Goal: Information Seeking & Learning: Learn about a topic

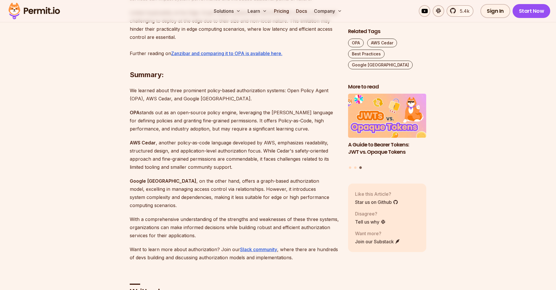
scroll to position [1359, 0]
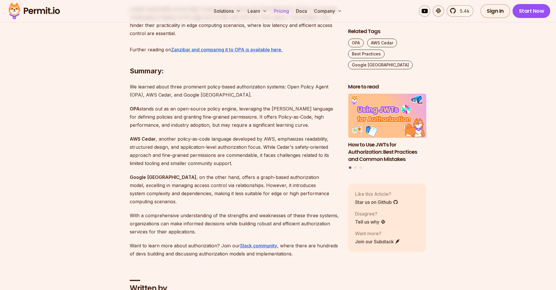
click at [279, 12] on link "Pricing" at bounding box center [282, 11] width 20 height 12
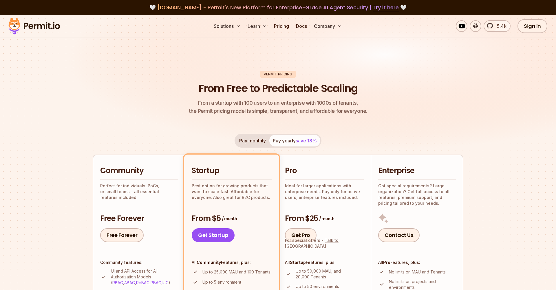
click at [50, 26] on img at bounding box center [34, 26] width 57 height 20
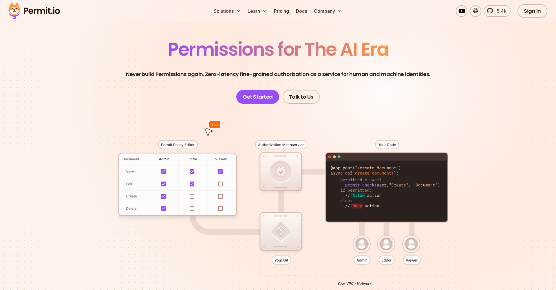
scroll to position [46, 0]
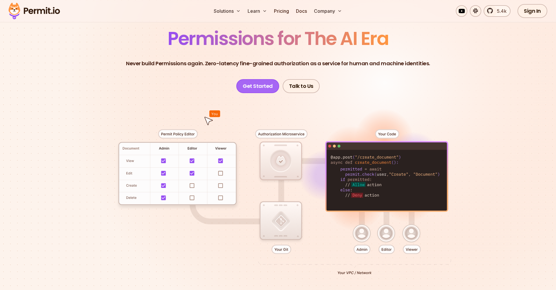
click at [256, 87] on link "Get Started" at bounding box center [257, 86] width 43 height 14
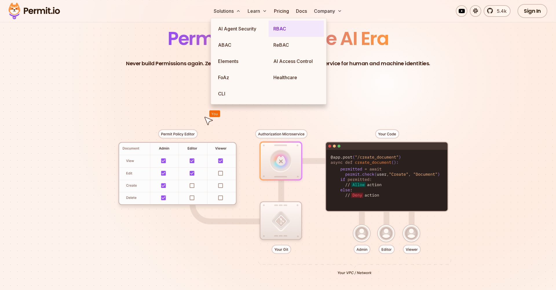
click at [281, 29] on link "RBAC" at bounding box center [296, 29] width 55 height 16
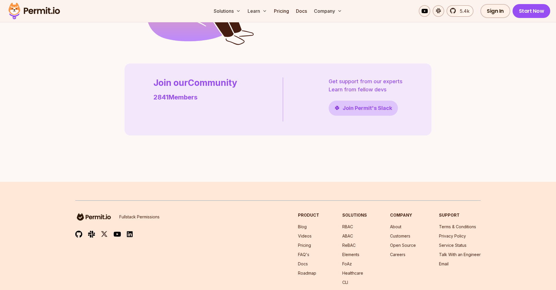
scroll to position [1538, 0]
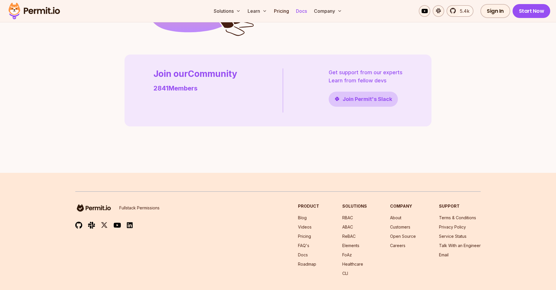
click at [300, 12] on link "Docs" at bounding box center [302, 11] width 16 height 12
click at [275, 10] on link "Pricing" at bounding box center [282, 11] width 20 height 12
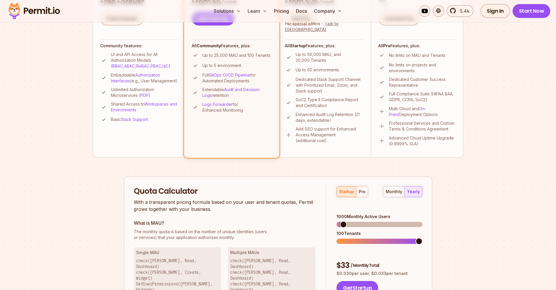
scroll to position [233, 0]
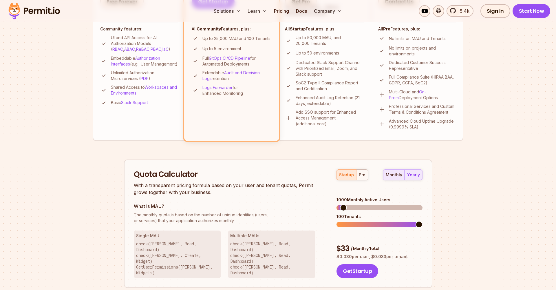
click at [397, 175] on div "monthly" at bounding box center [394, 175] width 17 height 6
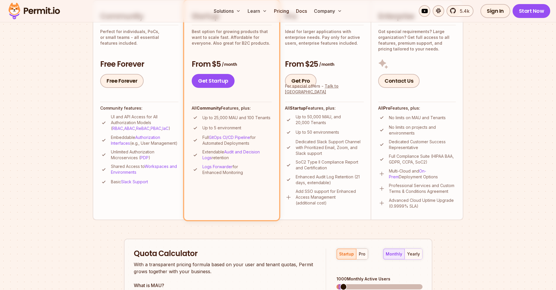
scroll to position [155, 0]
click at [339, 201] on p "Add SSO support for Enhanced Access Management (additional cost)" at bounding box center [330, 196] width 68 height 17
click at [339, 197] on p "Add SSO support for Enhanced Access Management (additional cost)" at bounding box center [330, 196] width 68 height 17
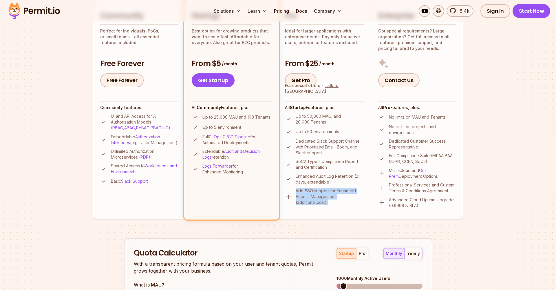
click at [339, 207] on li "Pro Ideal for larger applications with enterprise needs. Pay only for active us…" at bounding box center [324, 109] width 93 height 219
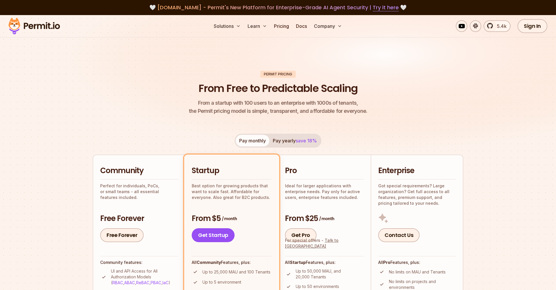
scroll to position [0, 0]
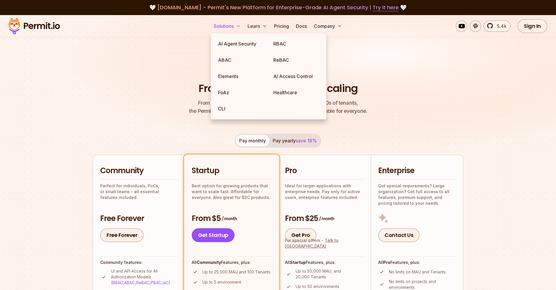
click at [221, 26] on button "Solutions" at bounding box center [228, 26] width 32 height 12
click at [231, 61] on link "ABAC" at bounding box center [241, 60] width 55 height 16
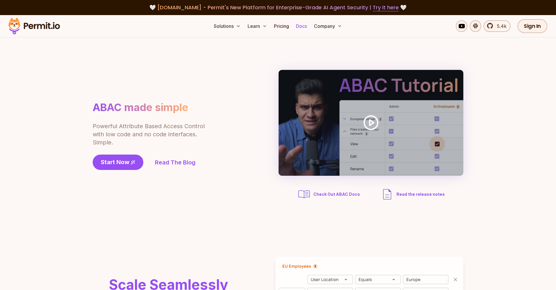
click at [305, 27] on link "Docs" at bounding box center [302, 26] width 16 height 12
